Goal: Register for event/course

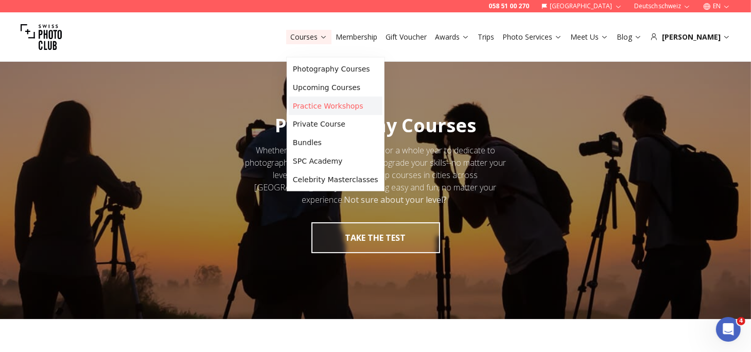
click at [319, 113] on link "Practice Workshops" at bounding box center [336, 106] width 94 height 19
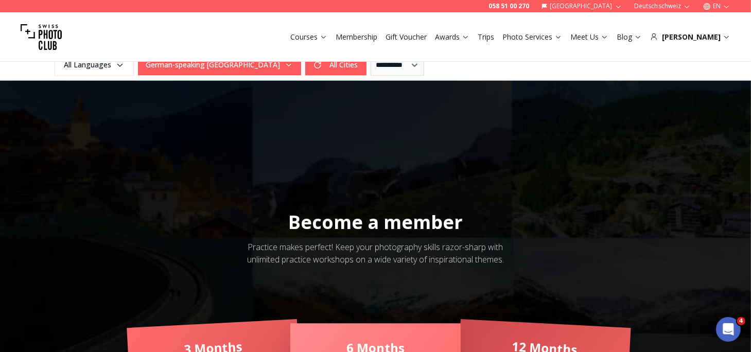
scroll to position [2059, 0]
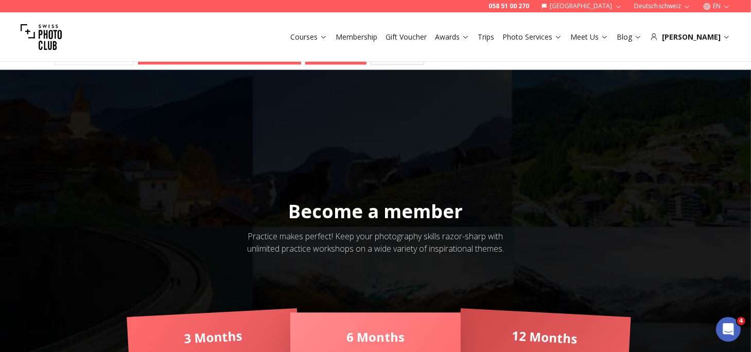
click at [352, 53] on button "More classes..." at bounding box center [376, 42] width 76 height 21
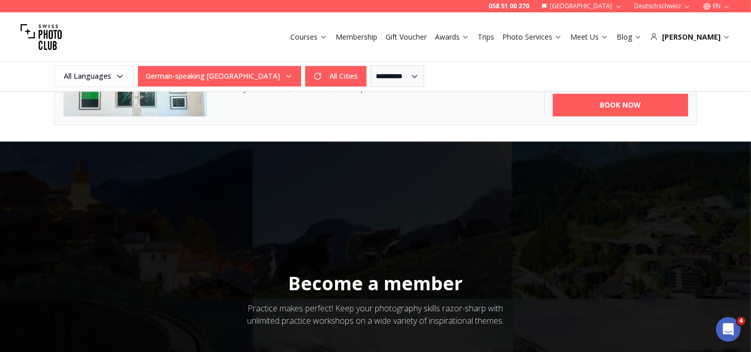
scroll to position [2703, 0]
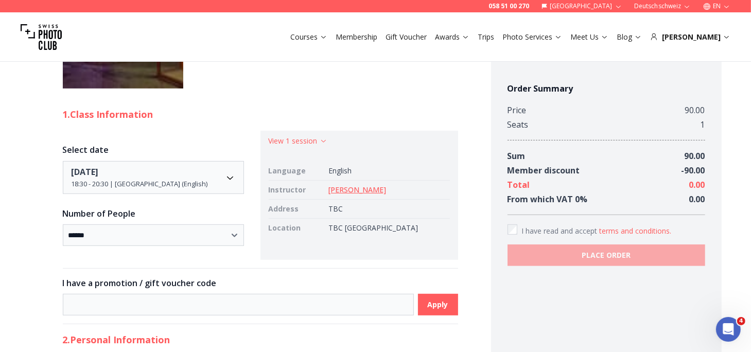
scroll to position [386, 0]
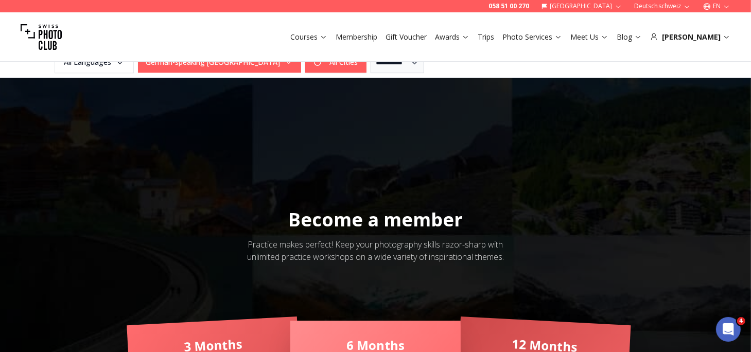
scroll to position [2059, 0]
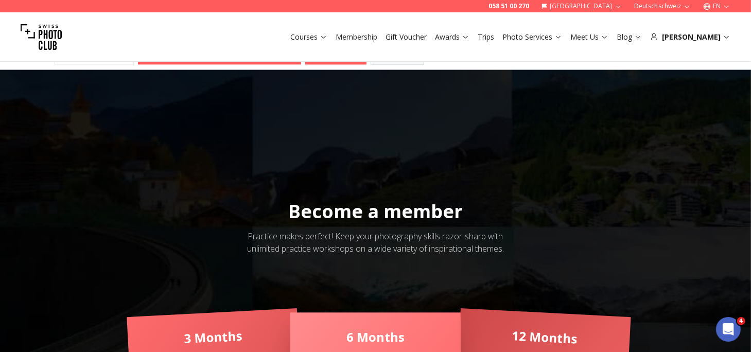
click at [364, 53] on button "More classes..." at bounding box center [376, 42] width 76 height 21
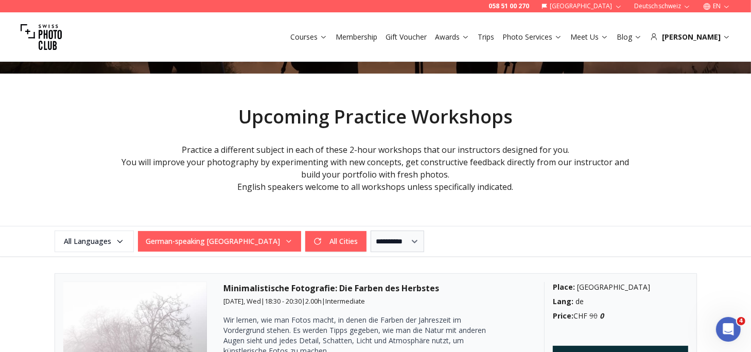
scroll to position [0, 0]
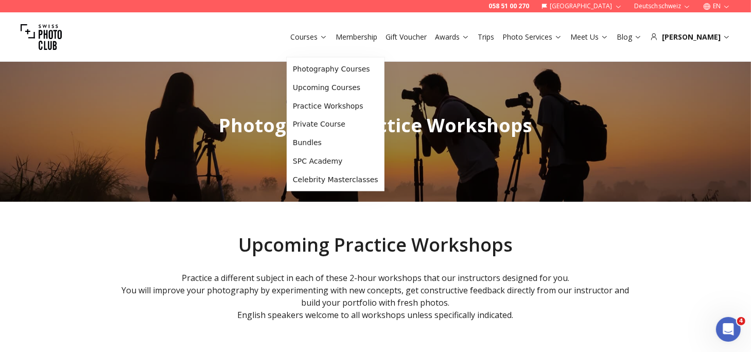
click at [303, 44] on button "Courses" at bounding box center [308, 37] width 45 height 14
click at [307, 71] on link "Photography Courses" at bounding box center [336, 69] width 94 height 19
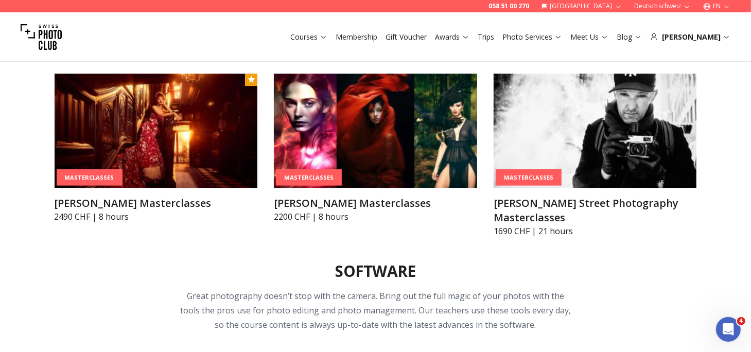
scroll to position [2703, 0]
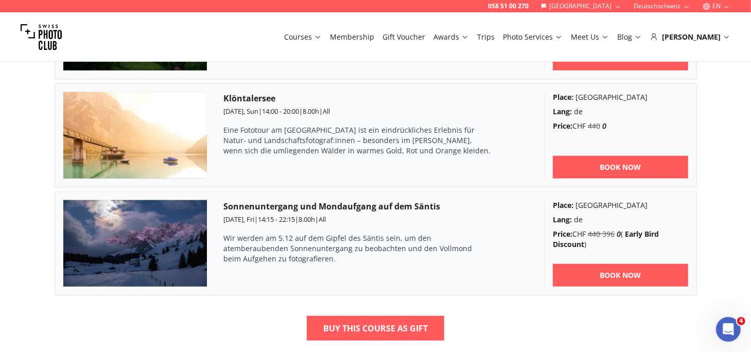
scroll to position [901, 0]
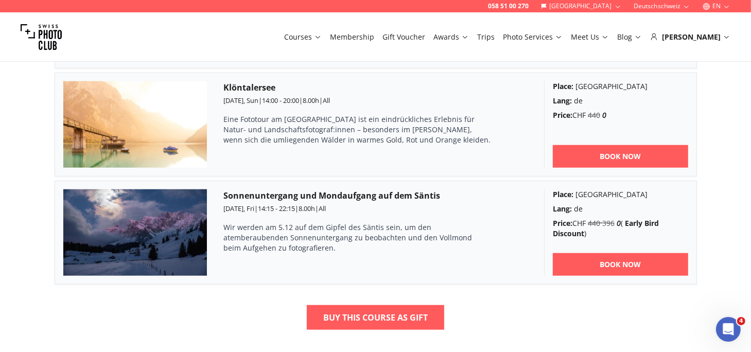
click at [608, 60] on link "BOOK NOW" at bounding box center [620, 48] width 135 height 23
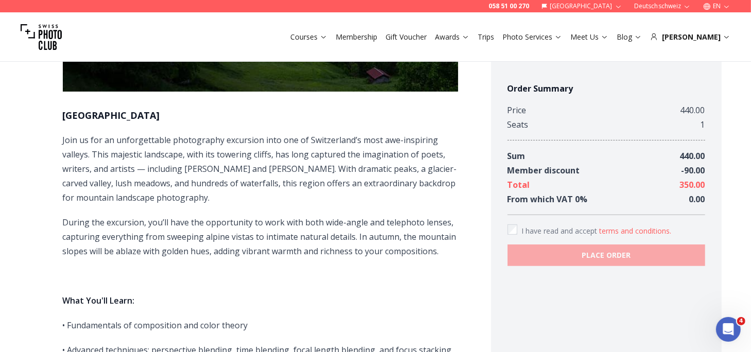
scroll to position [257, 0]
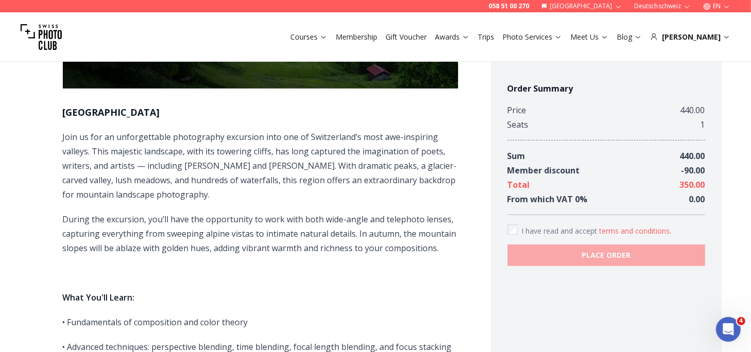
click at [63, 181] on p "Join us for an unforgettable photography excursion into one of Switzerland’s mo…" at bounding box center [260, 166] width 395 height 72
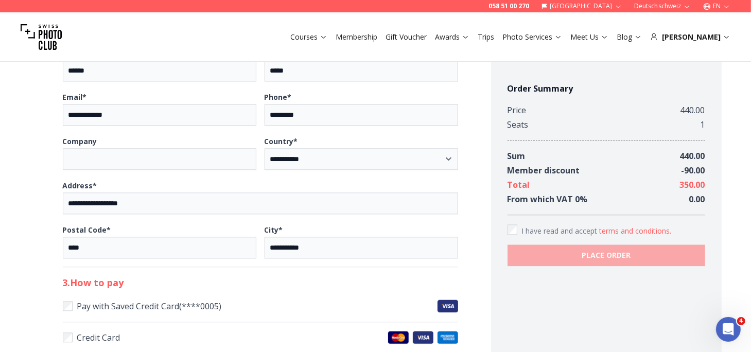
scroll to position [1931, 0]
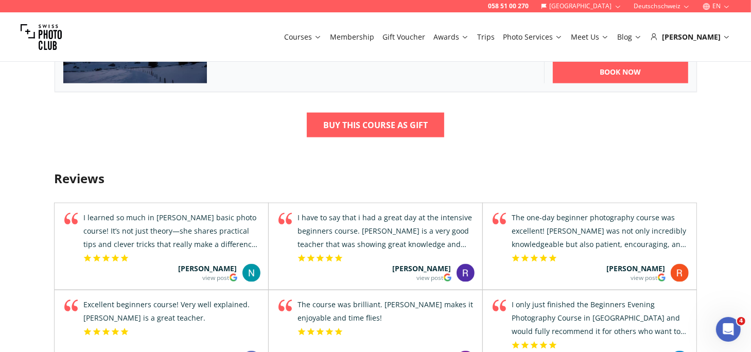
scroll to position [1094, 0]
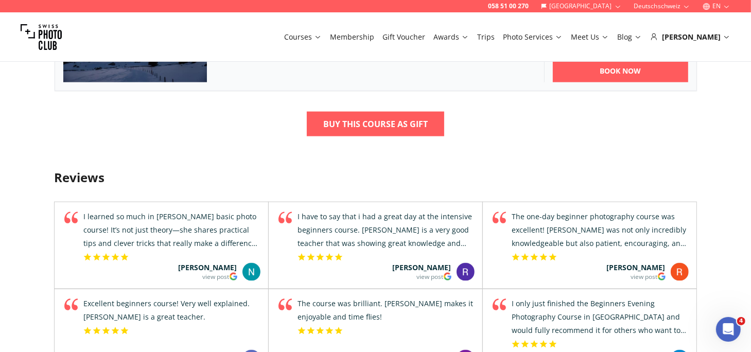
click at [285, 20] on span "14:15 - 22:15" at bounding box center [276, 14] width 37 height 9
click at [167, 82] on img at bounding box center [135, 39] width 144 height 87
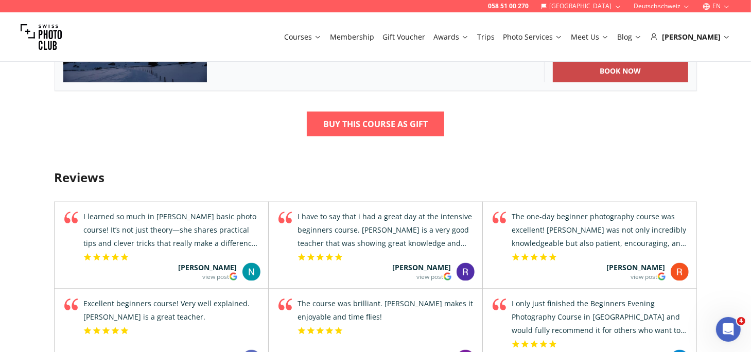
click at [605, 76] on b "BOOK NOW" at bounding box center [620, 71] width 41 height 10
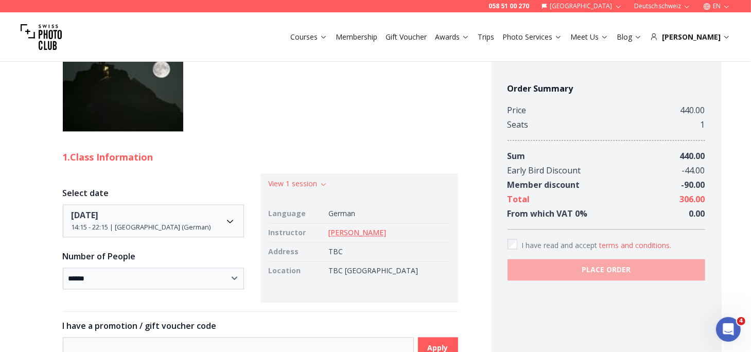
scroll to position [1867, 0]
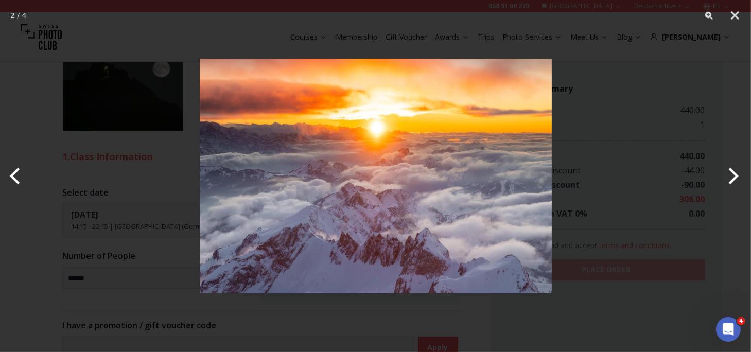
click at [726, 155] on button "Next" at bounding box center [732, 175] width 39 height 51
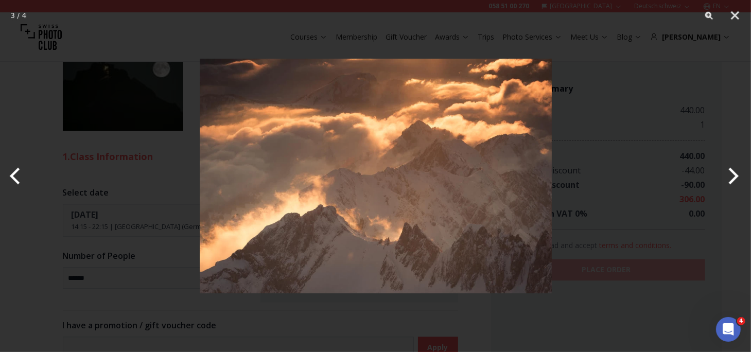
click at [726, 155] on button "Next" at bounding box center [732, 175] width 39 height 51
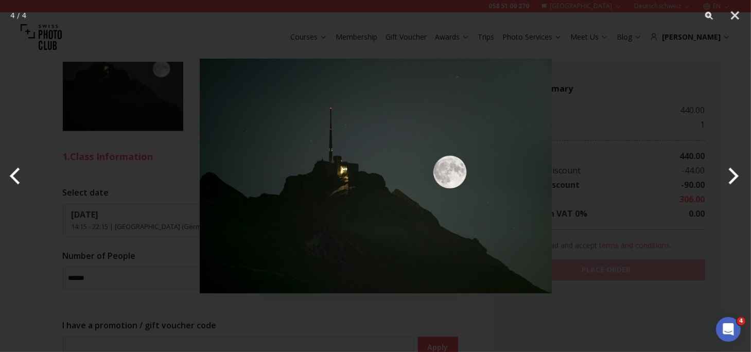
click at [726, 155] on button "Next" at bounding box center [732, 175] width 39 height 51
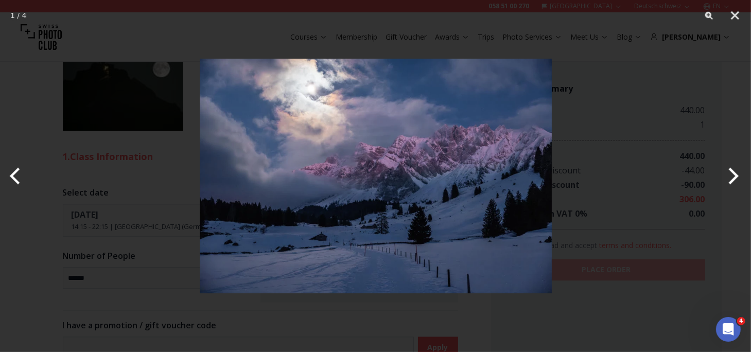
click at [679, 83] on div at bounding box center [375, 176] width 751 height 352
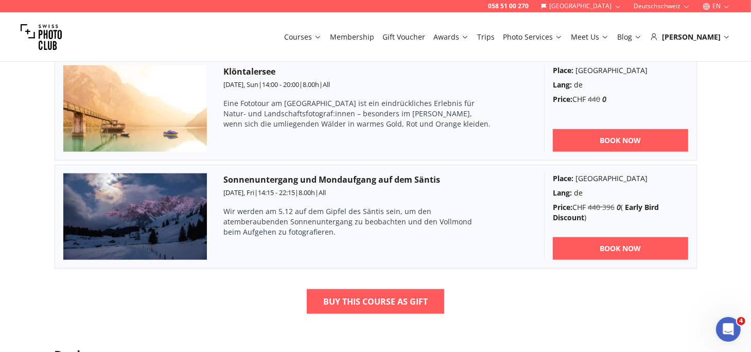
scroll to position [901, 0]
